Goal: Task Accomplishment & Management: Complete application form

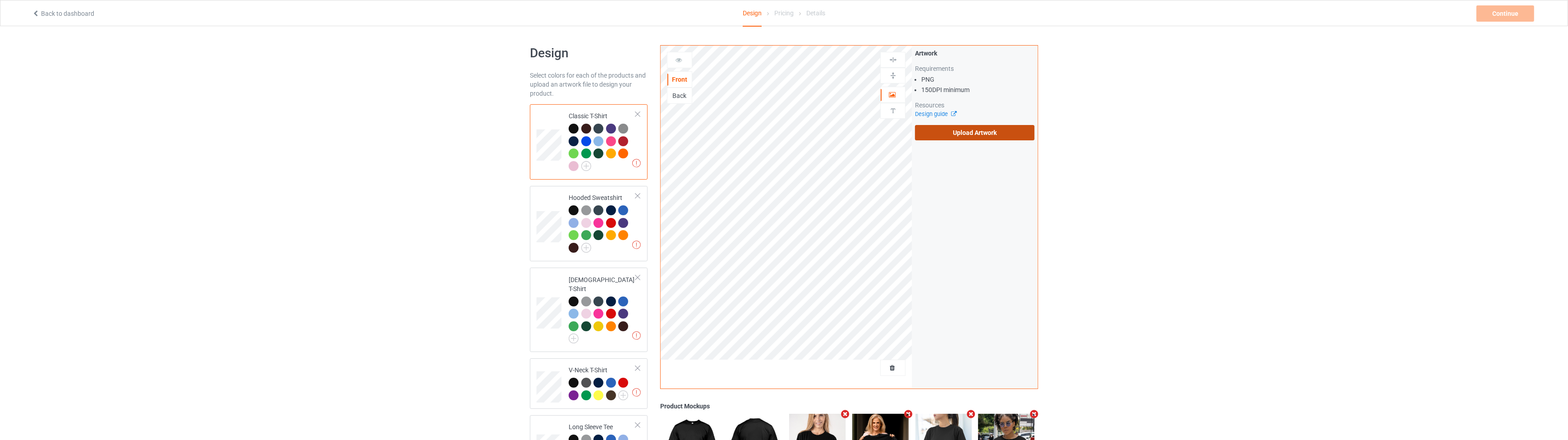
click at [955, 134] on label "Upload Artwork" at bounding box center [974, 133] width 119 height 15
click at [0, 0] on input "Upload Artwork" at bounding box center [0, 0] width 0 height 0
click at [1497, 16] on div "Continue" at bounding box center [1506, 13] width 58 height 16
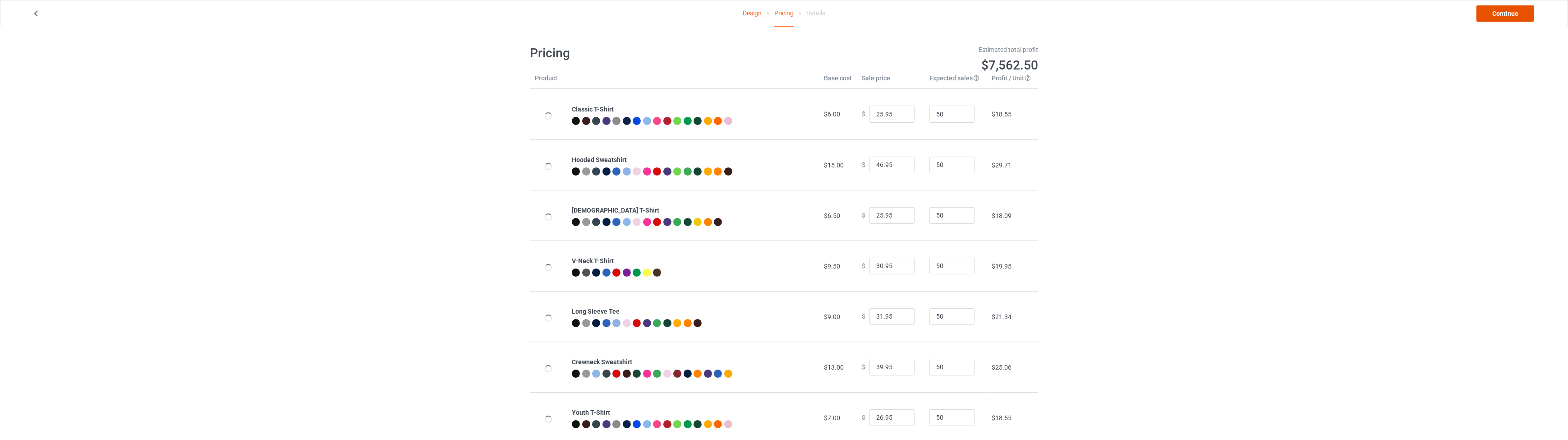
click at [1497, 16] on link "Continue" at bounding box center [1506, 13] width 58 height 16
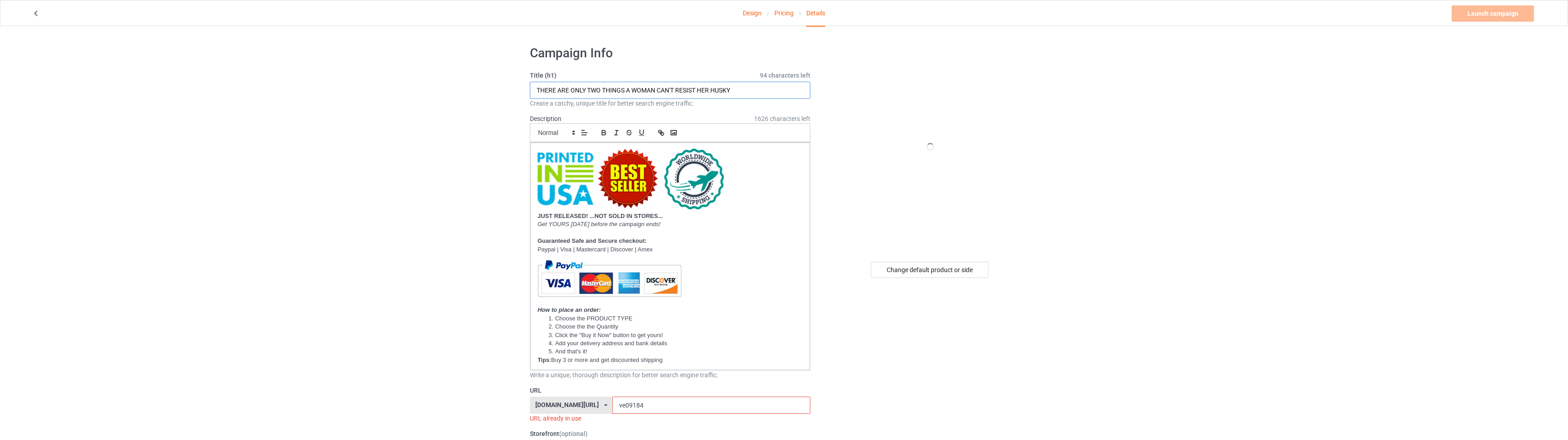
drag, startPoint x: 749, startPoint y: 90, endPoint x: 714, endPoint y: 88, distance: 35.1
click at [714, 88] on input "THERE ARE ONLY TWO THINGS A WOMAN CAN'T RESIST HER HUSKY" at bounding box center [671, 90] width 281 height 17
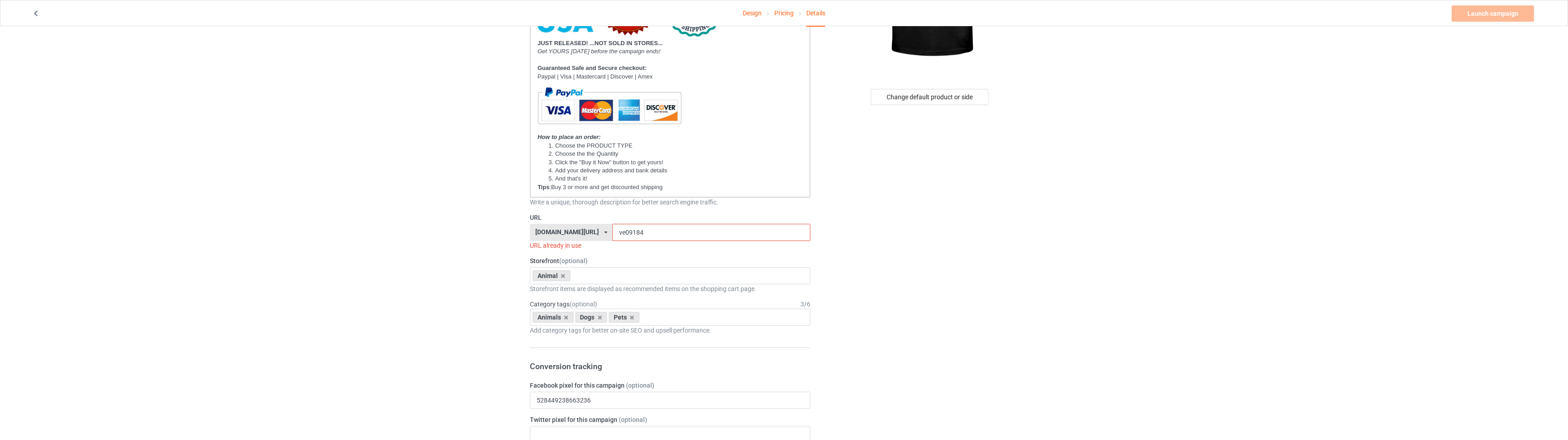
scroll to position [191, 0]
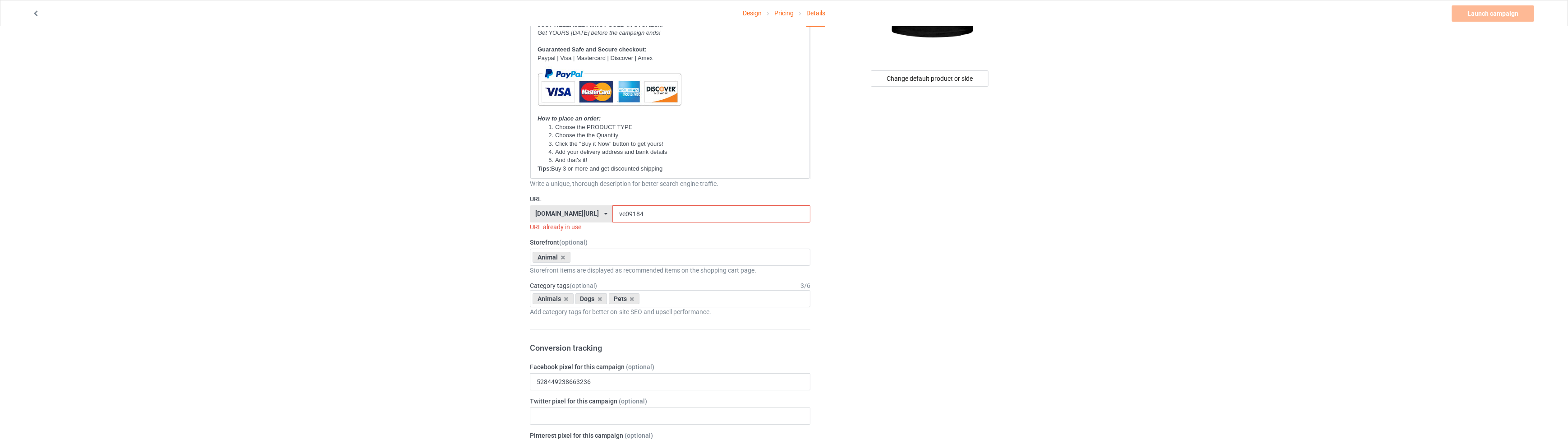
type input "THERE ARE ONLY TWO THINGS A WOMAN CAN'T RESIST HER GERMAN SHEPHERD"
drag, startPoint x: 617, startPoint y: 216, endPoint x: 612, endPoint y: 216, distance: 5.0
click at [612, 216] on input "ve09184" at bounding box center [711, 214] width 198 height 17
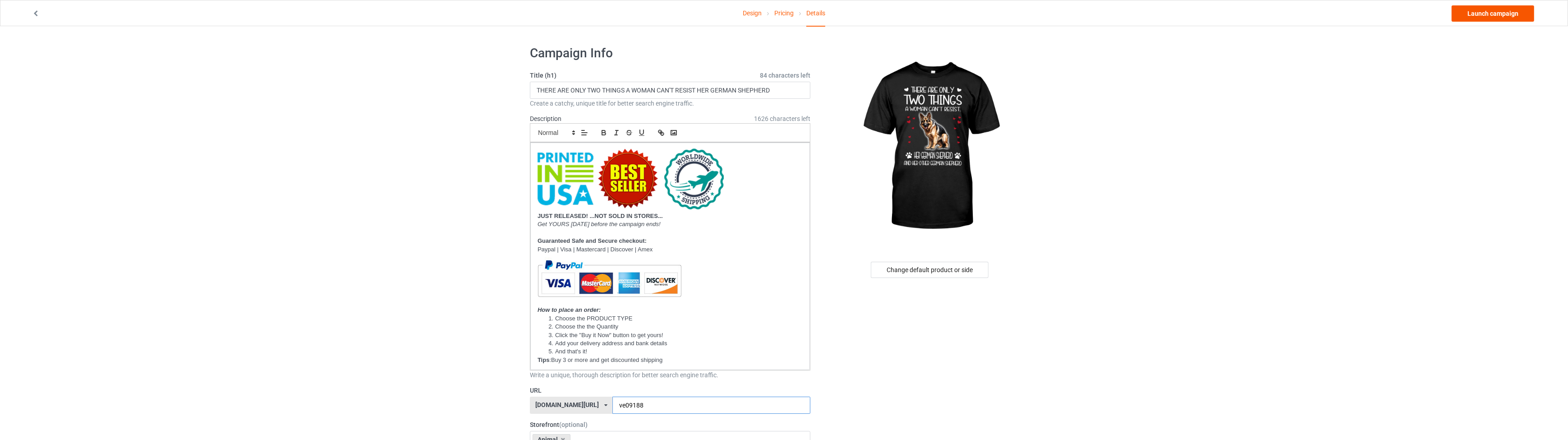
type input "ve09188"
click at [1489, 7] on link "Launch campaign" at bounding box center [1493, 13] width 83 height 16
